Goal: Information Seeking & Learning: Learn about a topic

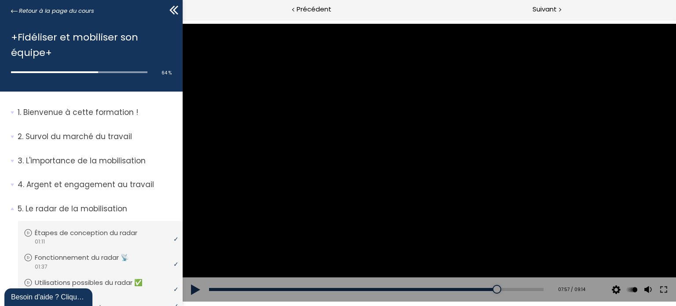
scroll to position [294, 0]
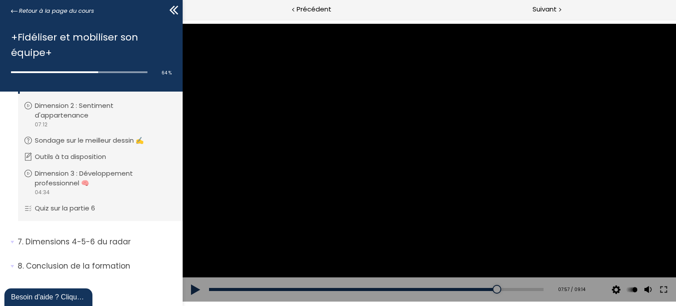
click at [425, 145] on div at bounding box center [428, 163] width 493 height 278
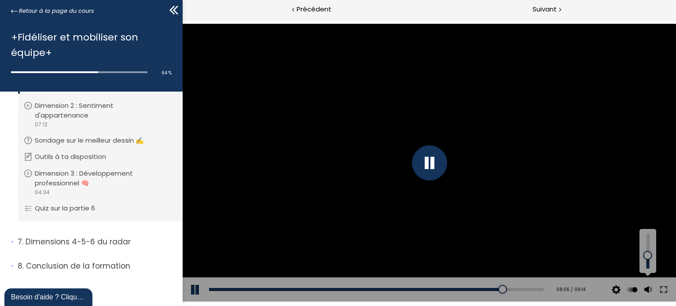
drag, startPoint x: 650, startPoint y: 268, endPoint x: 650, endPoint y: 255, distance: 12.8
click at [648, 255] on div at bounding box center [648, 255] width 0 height 0
click at [174, 11] on icon at bounding box center [175, 10] width 5 height 9
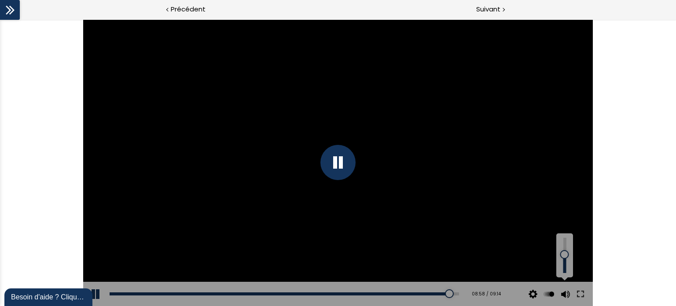
drag, startPoint x: 563, startPoint y: 260, endPoint x: 563, endPoint y: 254, distance: 5.7
click at [564, 254] on div at bounding box center [564, 254] width 0 height 0
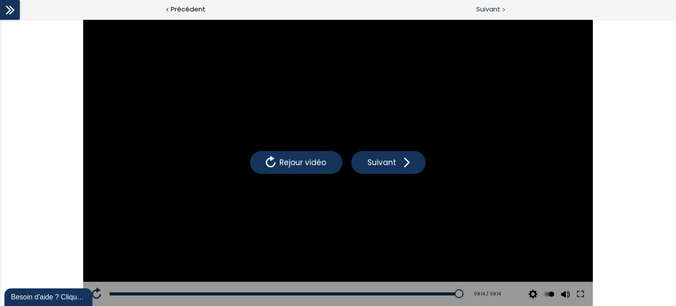
click at [486, 7] on span "Suivant" at bounding box center [488, 9] width 24 height 11
click at [14, 17] on div at bounding box center [10, 10] width 20 height 20
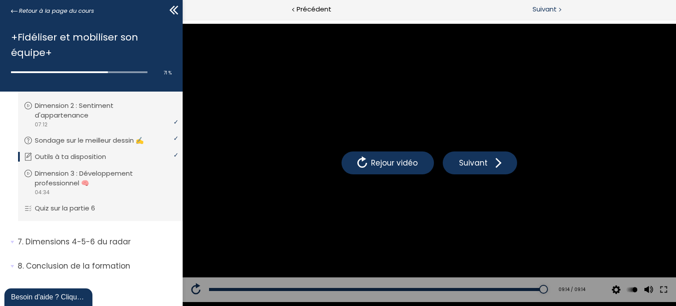
click at [553, 12] on span "Suivant" at bounding box center [545, 9] width 24 height 11
click at [174, 11] on icon at bounding box center [175, 10] width 5 height 9
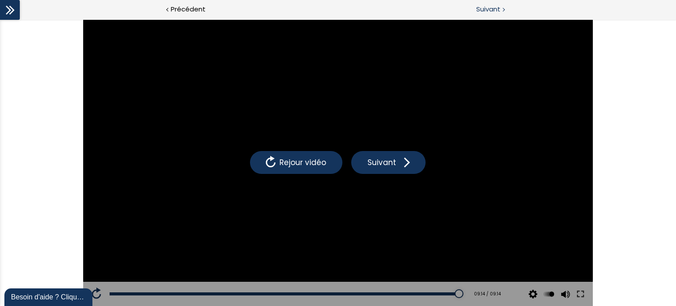
click at [502, 9] on div at bounding box center [503, 9] width 3 height 11
click at [9, 11] on icon at bounding box center [8, 10] width 5 height 9
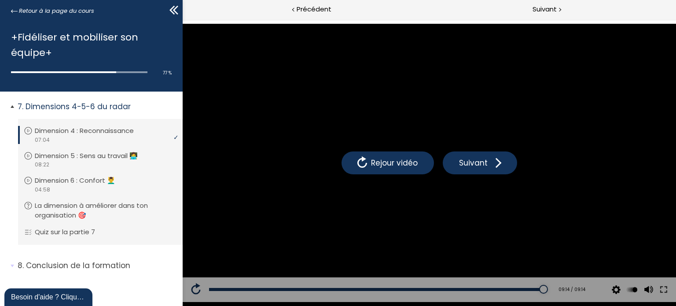
scroll to position [430, 0]
click at [173, 11] on icon at bounding box center [173, 10] width 13 height 13
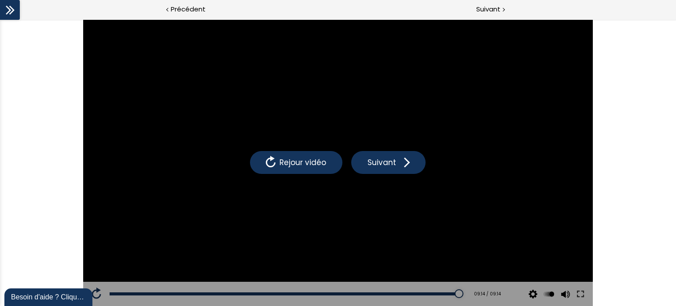
click at [4, 8] on icon at bounding box center [10, 10] width 13 height 13
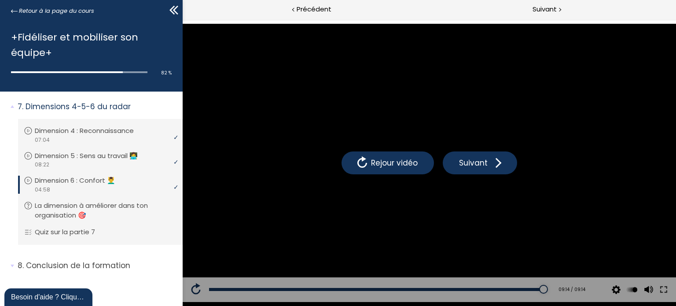
click at [173, 8] on icon at bounding box center [173, 10] width 13 height 13
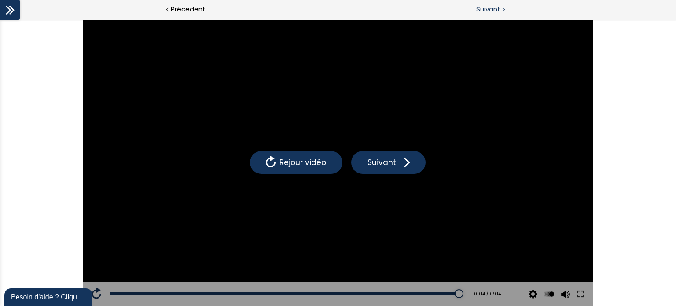
click at [504, 10] on div "Suivant" at bounding box center [507, 10] width 338 height 20
click at [500, 8] on span "Suivant" at bounding box center [488, 9] width 24 height 11
click at [10, 9] on icon at bounding box center [8, 10] width 5 height 9
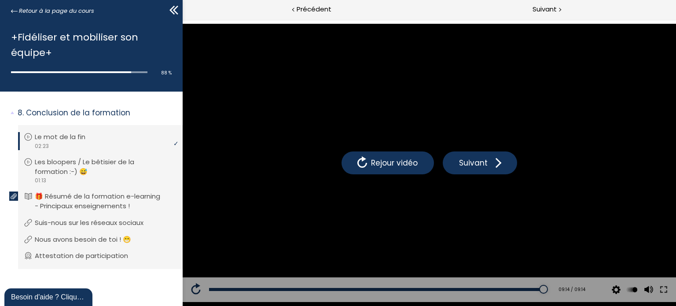
scroll to position [592, 0]
click at [551, 11] on span "Suivant" at bounding box center [545, 9] width 24 height 11
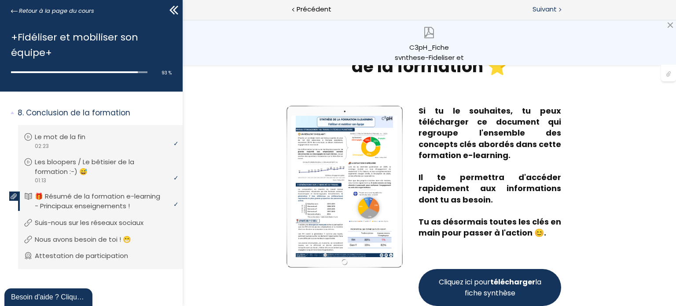
click at [552, 13] on span "Suivant" at bounding box center [545, 9] width 24 height 11
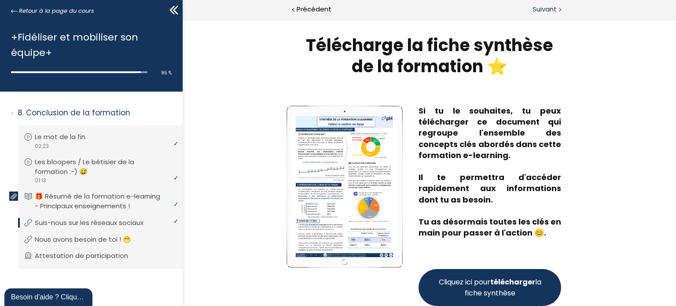
click at [549, 1] on div "Suivant" at bounding box center [552, 10] width 247 height 20
click at [554, 12] on span "Suivant" at bounding box center [545, 9] width 24 height 11
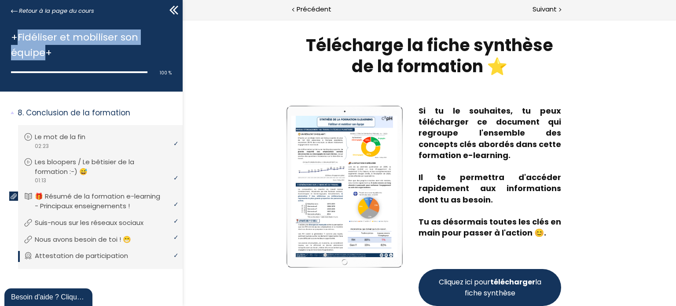
drag, startPoint x: 44, startPoint y: 52, endPoint x: 18, endPoint y: 35, distance: 31.3
click at [18, 35] on h1 "+Fidéliser et mobiliser son équipe+" at bounding box center [89, 44] width 156 height 31
copy h1 "Fidéliser et mobiliser son équipe"
click at [531, 13] on div "Suivant" at bounding box center [552, 10] width 247 height 20
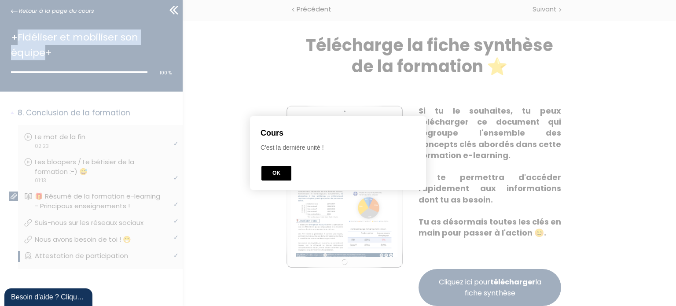
click at [271, 173] on button "OK" at bounding box center [276, 173] width 30 height 15
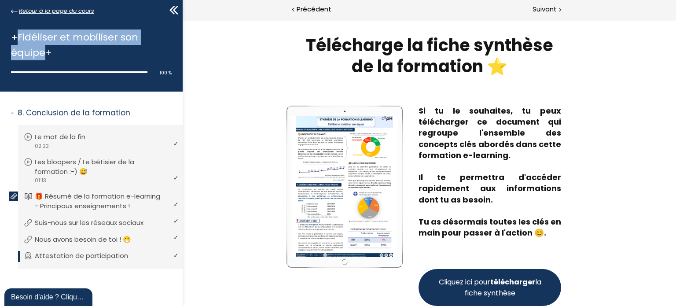
click at [25, 11] on span "Retour à la page du cours" at bounding box center [56, 11] width 75 height 10
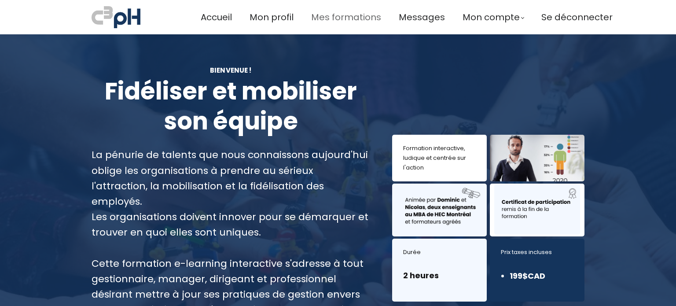
click at [332, 17] on span "Mes formations" at bounding box center [346, 17] width 70 height 15
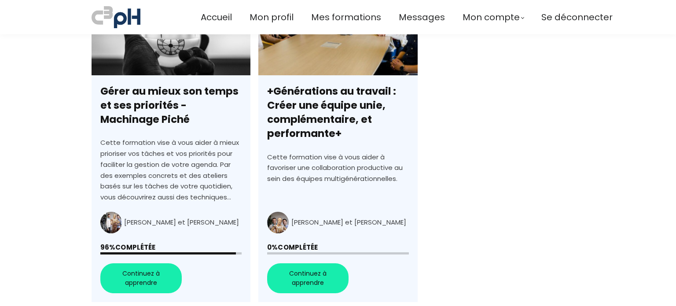
scroll to position [660, 0]
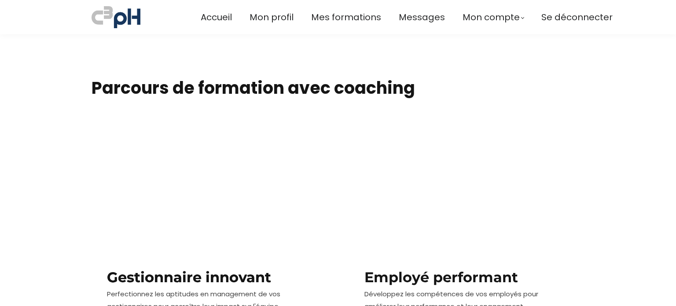
scroll to position [1365, 0]
